Goal: Information Seeking & Learning: Learn about a topic

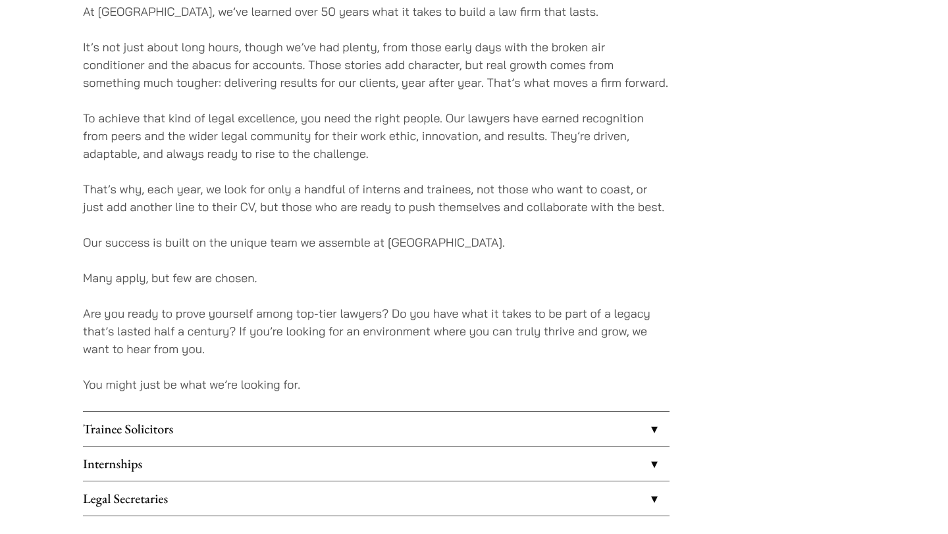
scroll to position [963, 0]
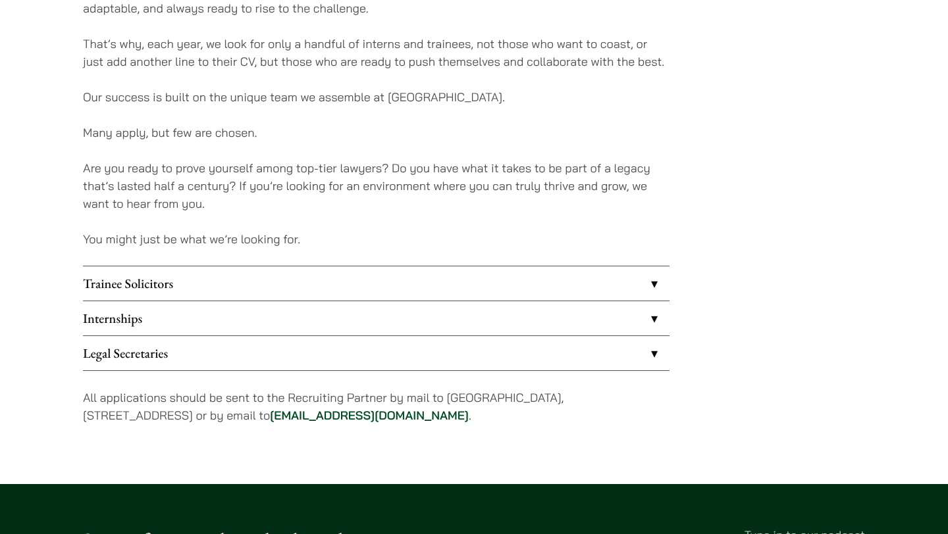
click at [367, 314] on link "Internships" at bounding box center [376, 318] width 586 height 34
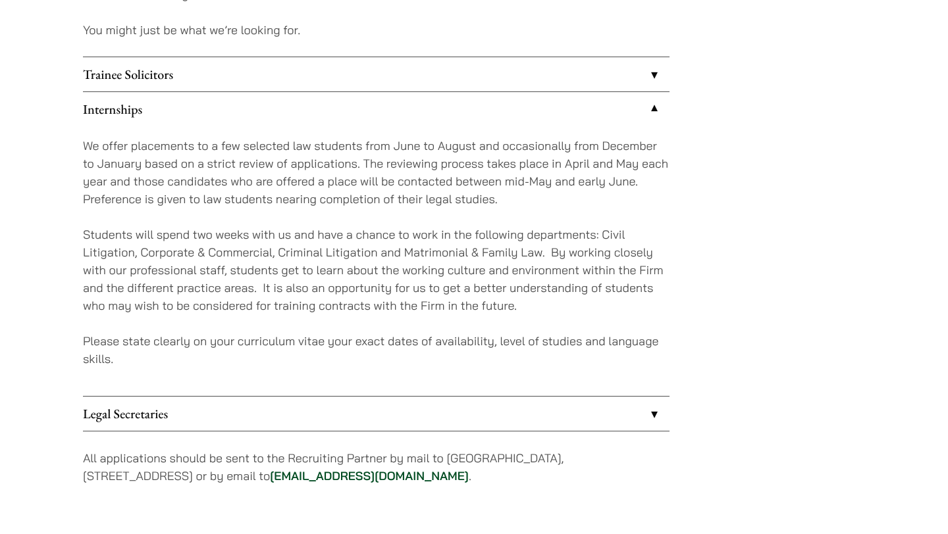
scroll to position [1170, 0]
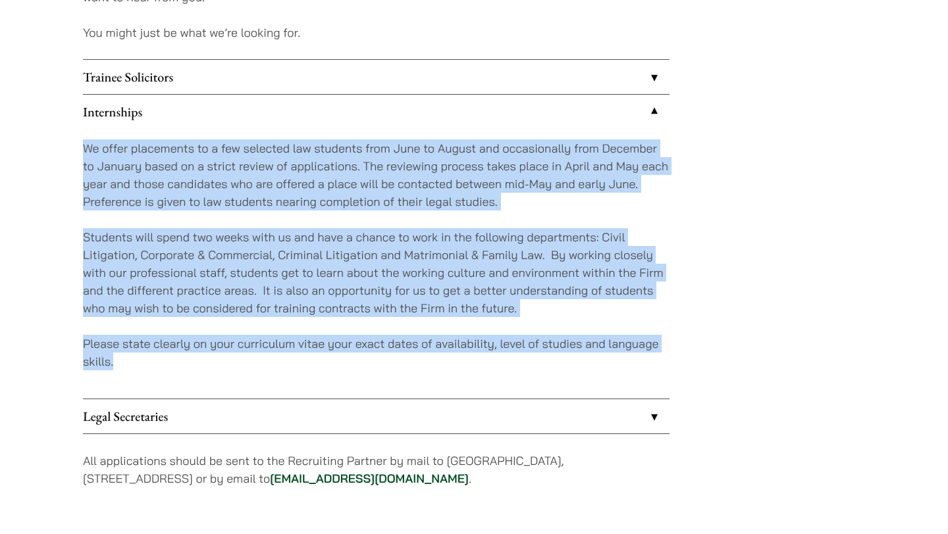
drag, startPoint x: 359, startPoint y: 393, endPoint x: 377, endPoint y: 129, distance: 264.5
click at [378, 129] on div "We offer placements to a few selected law students from June to August and occa…" at bounding box center [376, 264] width 586 height 270
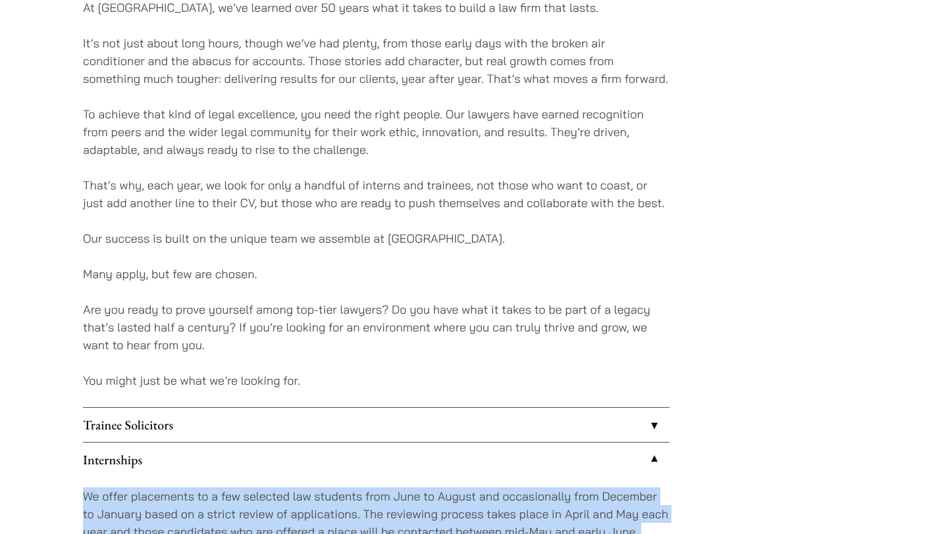
scroll to position [824, 0]
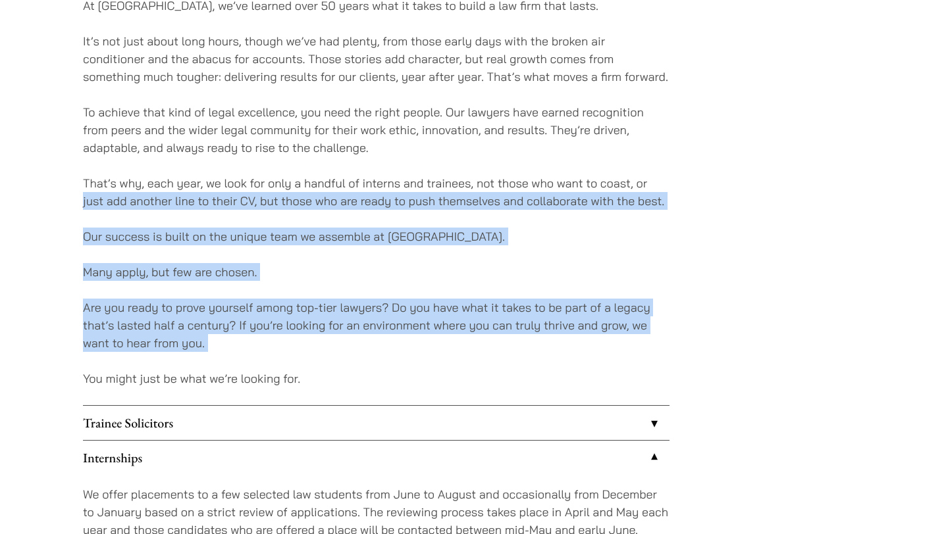
drag, startPoint x: 613, startPoint y: 370, endPoint x: 663, endPoint y: 175, distance: 200.9
click at [663, 174] on div "At [GEOGRAPHIC_DATA], we’ve learned over 50 years what it takes to build a law …" at bounding box center [376, 122] width 586 height 1459
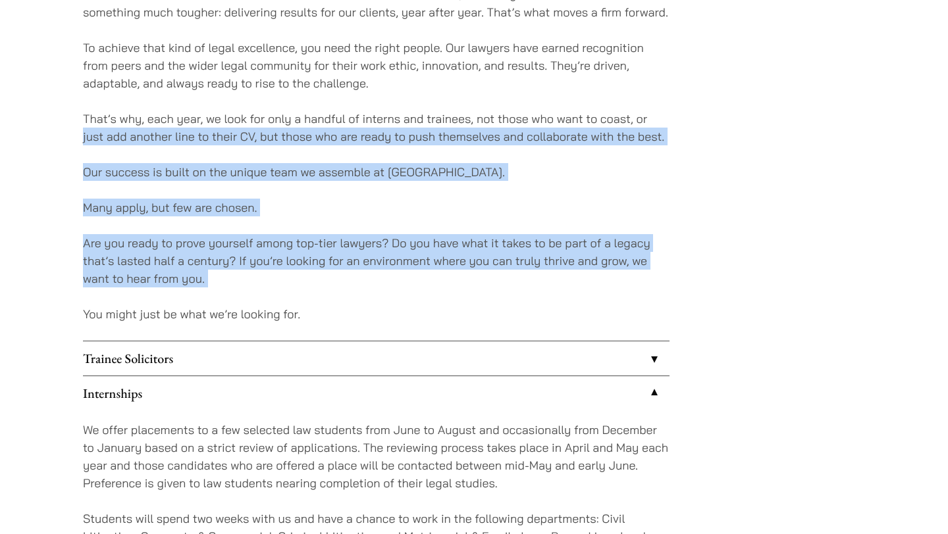
scroll to position [1169, 0]
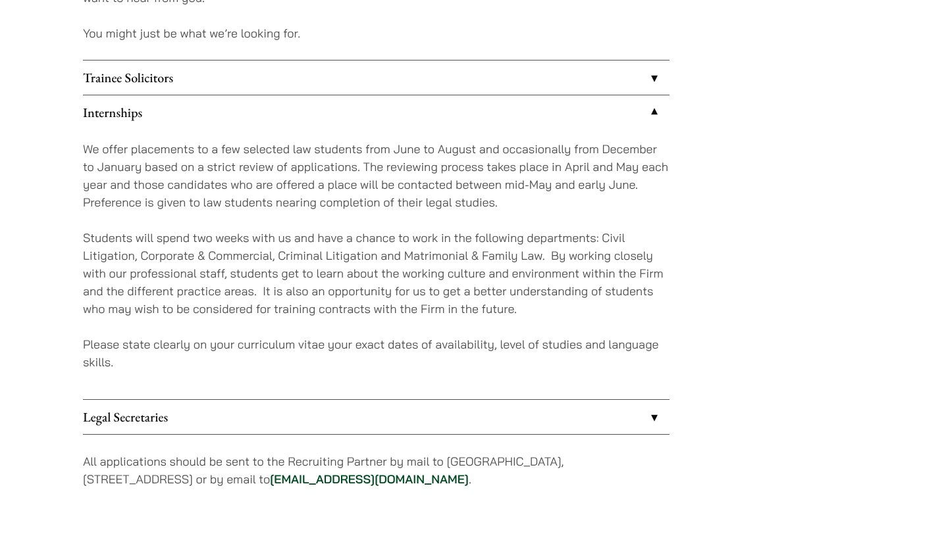
click at [646, 290] on p "Students will spend two weeks with us and have a chance to work in the followin…" at bounding box center [376, 273] width 586 height 89
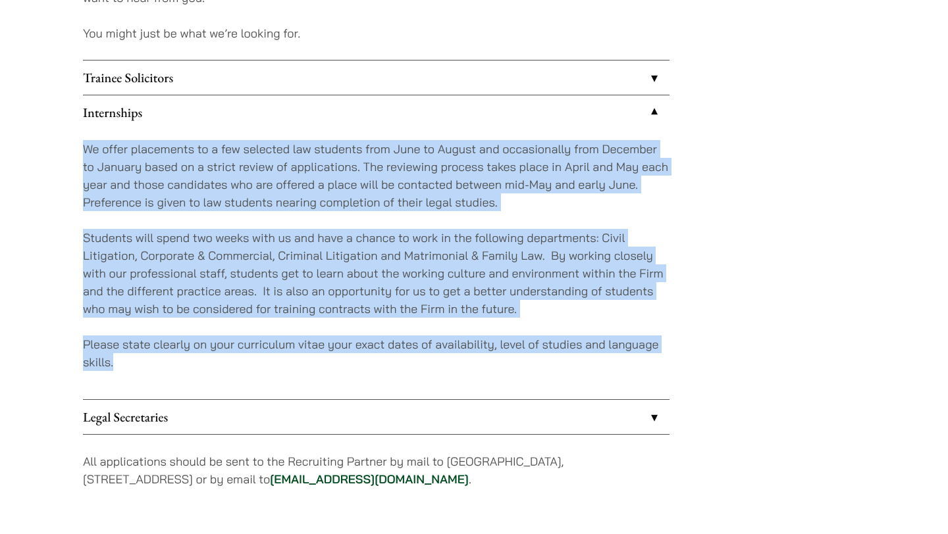
drag, startPoint x: 596, startPoint y: 366, endPoint x: 620, endPoint y: 132, distance: 235.4
click at [620, 132] on div "We offer placements to a few selected law students from June to August and occa…" at bounding box center [376, 265] width 586 height 270
